Goal: Task Accomplishment & Management: Manage account settings

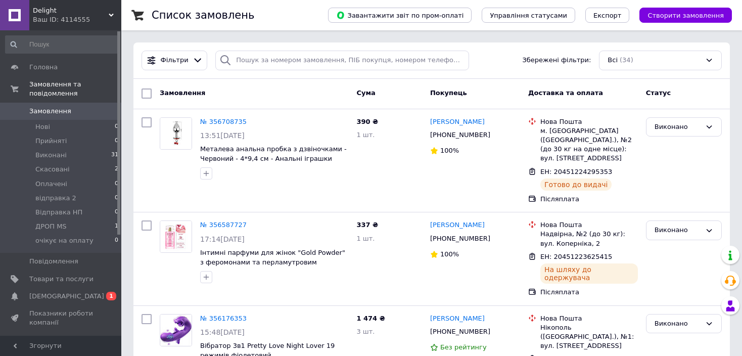
click at [58, 107] on span "Замовлення" at bounding box center [50, 111] width 42 height 9
click at [63, 107] on span "Замовлення" at bounding box center [50, 111] width 42 height 9
click at [52, 107] on span "Замовлення" at bounding box center [50, 111] width 42 height 9
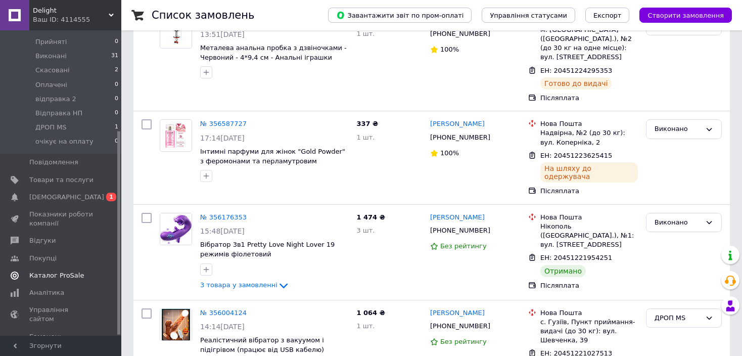
scroll to position [151, 0]
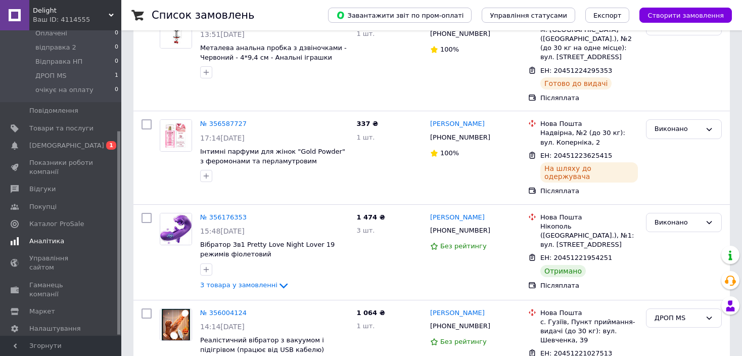
click at [53, 232] on link "Аналітика" at bounding box center [62, 240] width 124 height 17
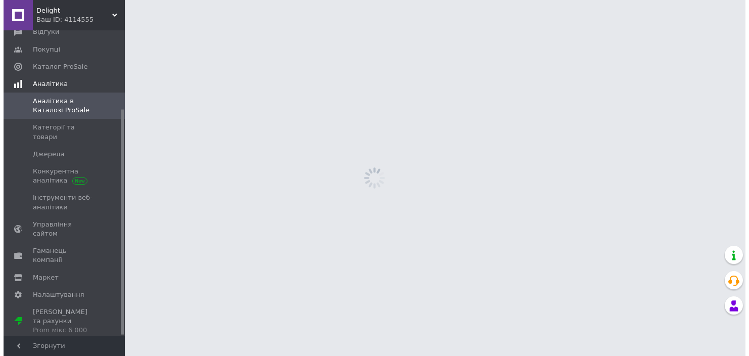
scroll to position [106, 0]
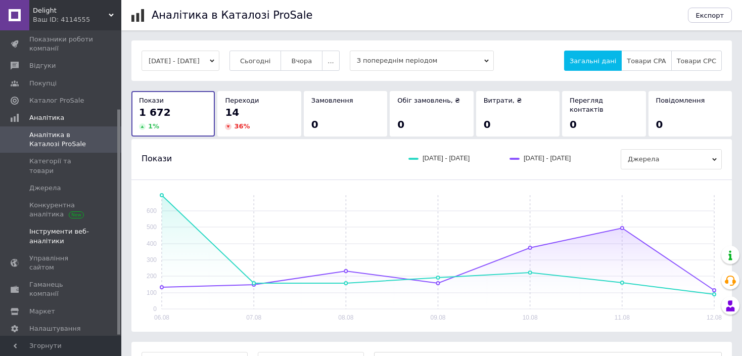
click at [50, 227] on span "Інструменти веб-аналітики" at bounding box center [61, 236] width 64 height 18
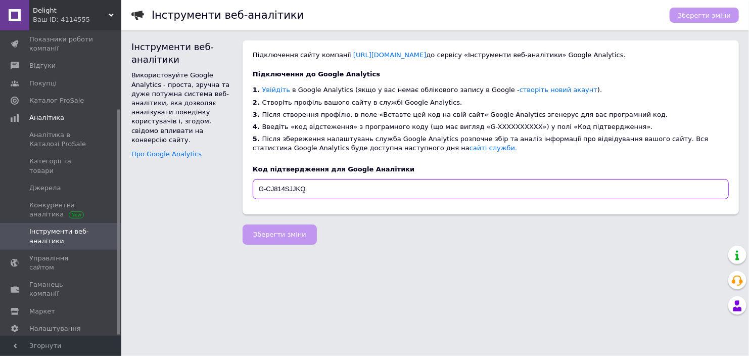
click at [271, 188] on input "G-CJ814SJJKQ" at bounding box center [491, 189] width 476 height 20
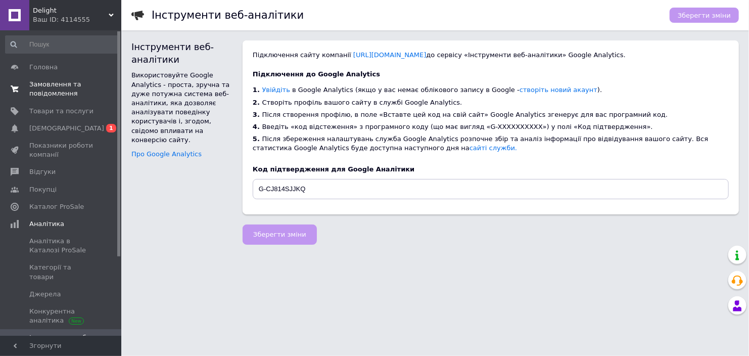
click at [57, 90] on span "Замовлення та повідомлення" at bounding box center [61, 89] width 64 height 18
